Goal: Task Accomplishment & Management: Manage account settings

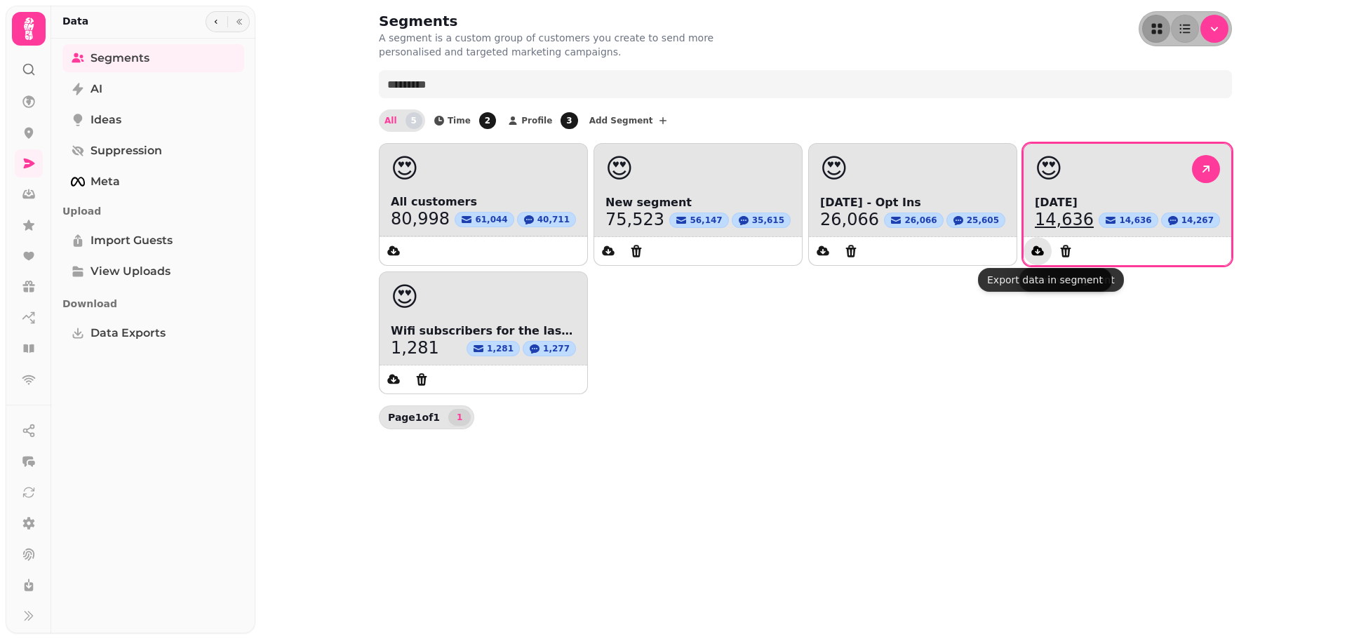
click at [1041, 248] on icon "data export" at bounding box center [1038, 251] width 14 height 14
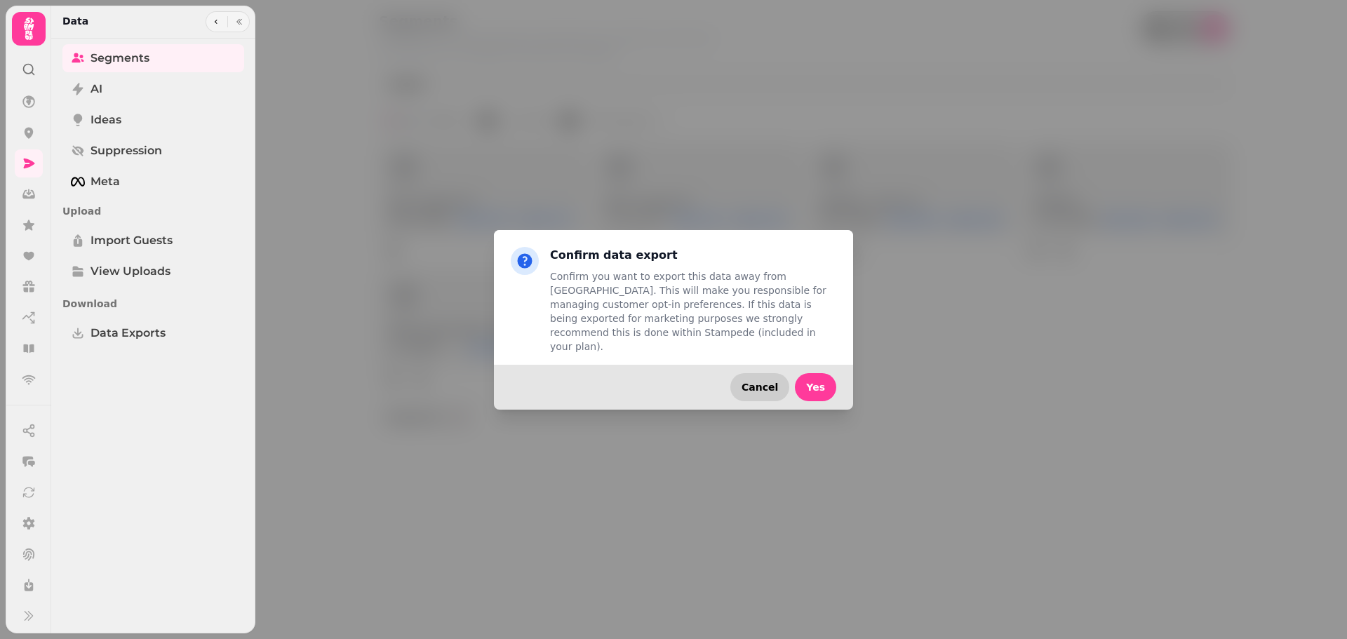
click at [778, 384] on span "Cancel" at bounding box center [760, 387] width 36 height 10
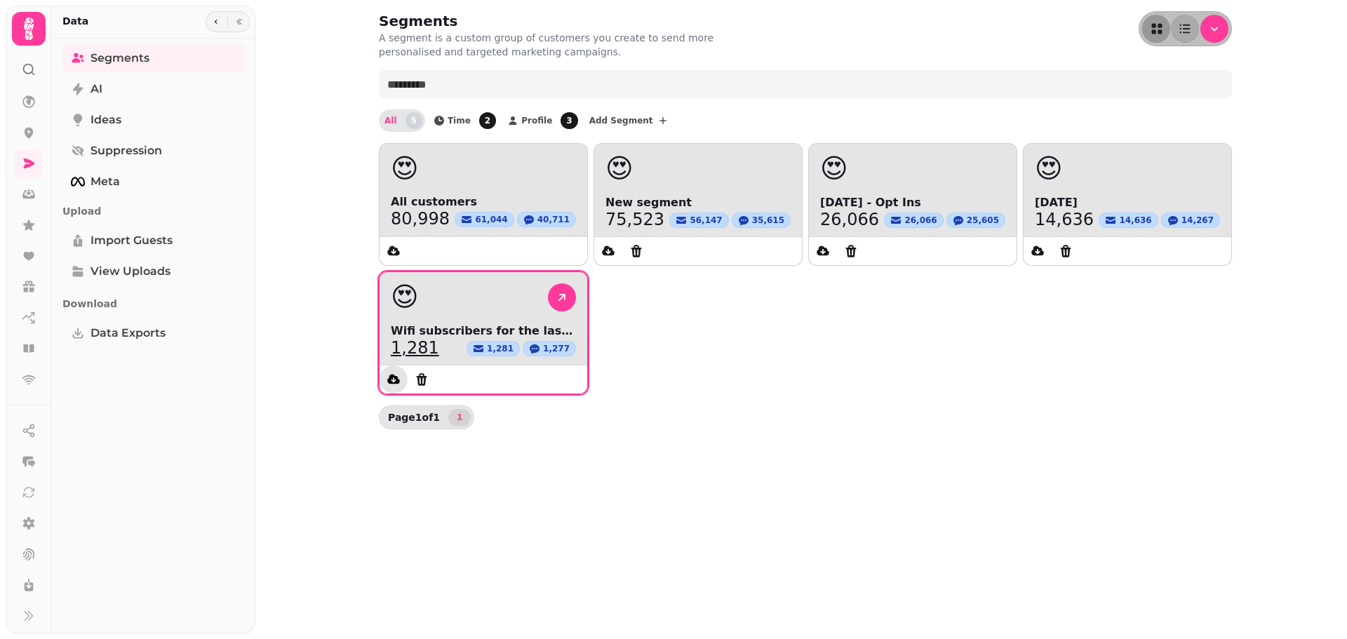
click at [389, 376] on icon "data export" at bounding box center [394, 380] width 14 height 14
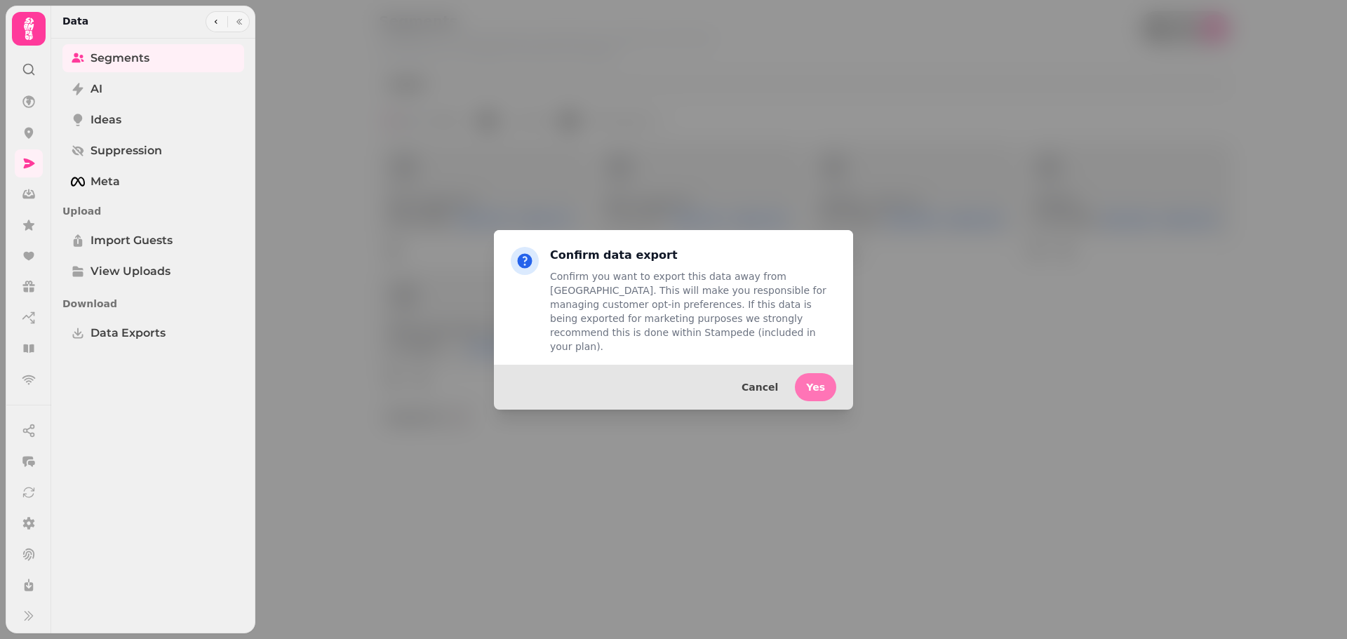
click at [813, 382] on span "Yes" at bounding box center [815, 387] width 19 height 10
